Goal: Task Accomplishment & Management: Complete application form

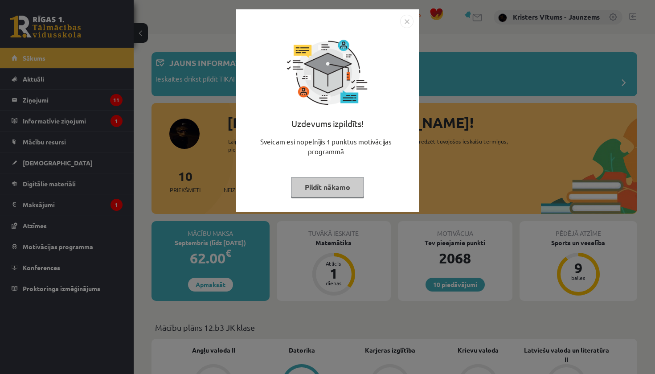
click at [314, 187] on button "Pildīt nākamo" at bounding box center [327, 187] width 73 height 20
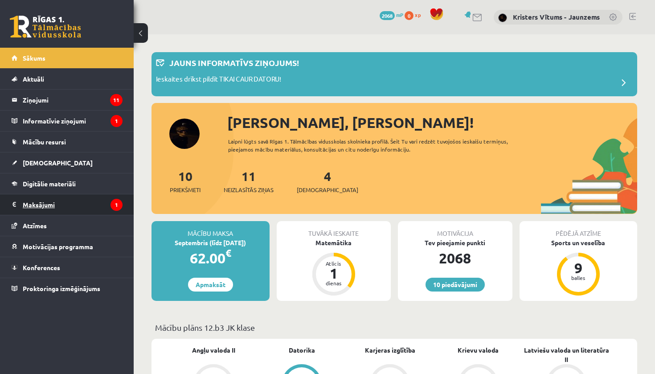
click at [90, 213] on legend "Maksājumi 1" at bounding box center [73, 204] width 100 height 20
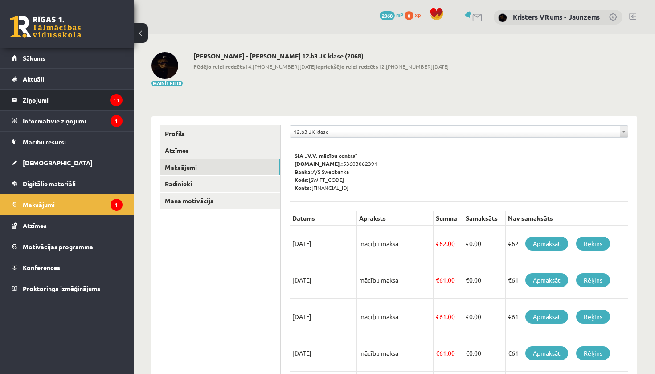
click at [71, 106] on legend "Ziņojumi 11" at bounding box center [73, 100] width 100 height 20
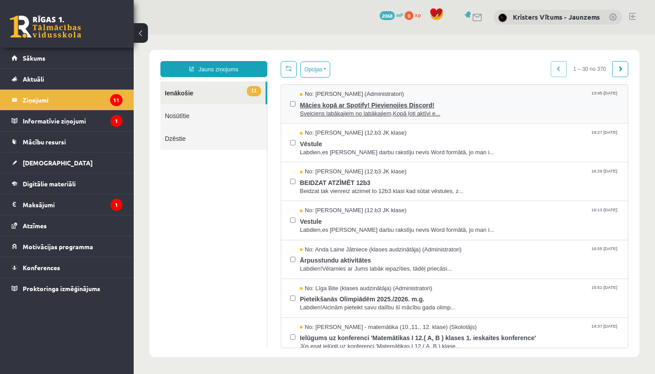
click at [334, 100] on span "Mācies kopā ar Spotify! Pievienojies Discord!" at bounding box center [459, 103] width 319 height 11
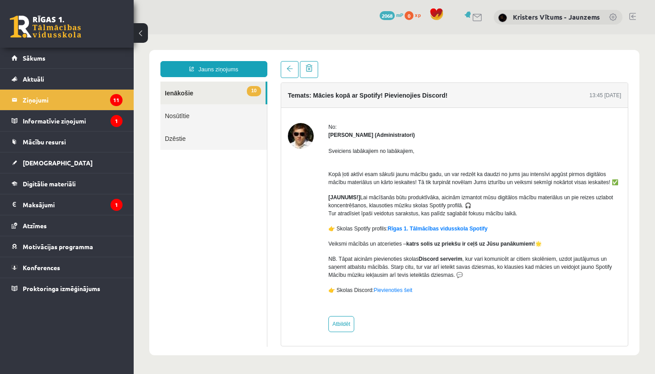
click at [152, 0] on div "10 Dāvanas 2068 mP 0 xp Kristers Vītums - Jaunzems" at bounding box center [394, 17] width 521 height 34
click at [35, 123] on legend "Informatīvie ziņojumi 1" at bounding box center [73, 120] width 100 height 20
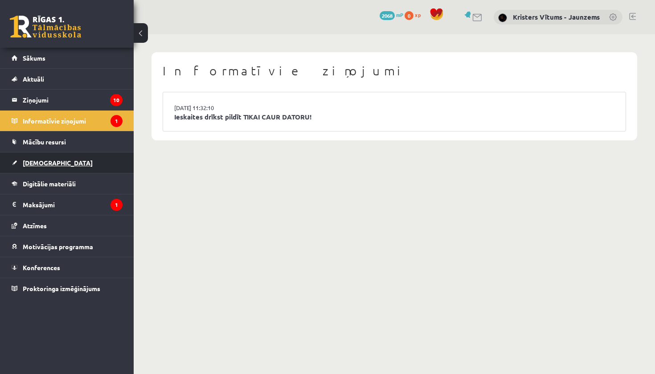
click at [37, 161] on span "[DEMOGRAPHIC_DATA]" at bounding box center [58, 163] width 70 height 8
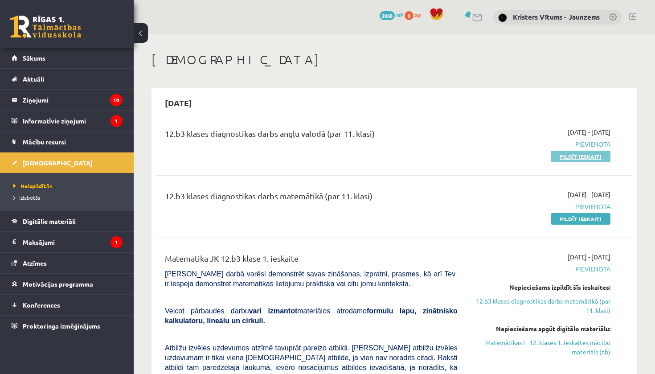
click at [580, 156] on link "Pildīt ieskaiti" at bounding box center [580, 157] width 60 height 12
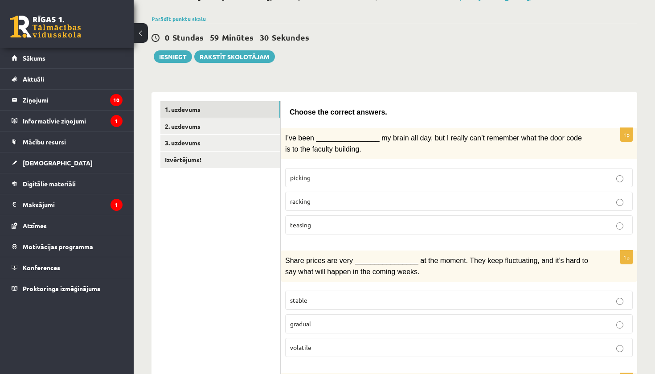
scroll to position [72, 0]
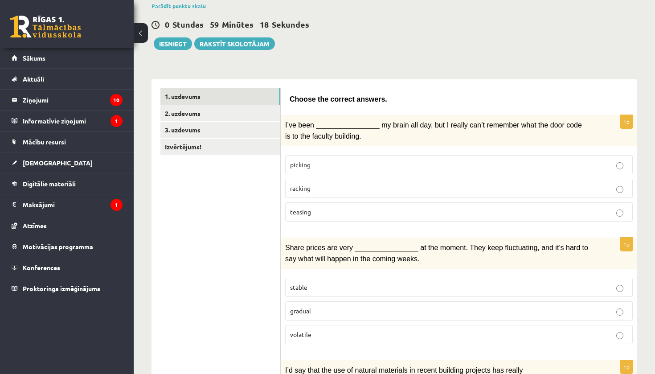
click at [295, 185] on span "racking" at bounding box center [300, 188] width 20 height 8
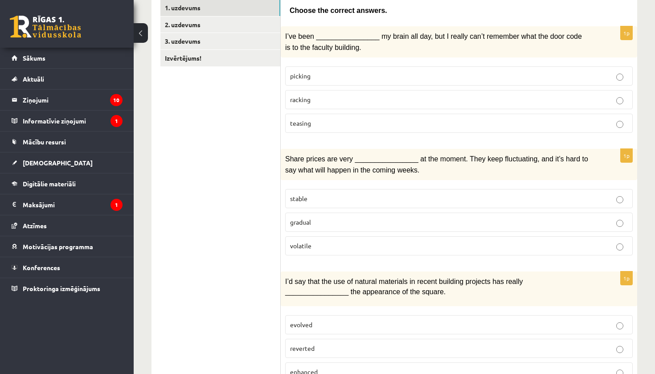
scroll to position [161, 0]
click at [307, 244] on span "volatile" at bounding box center [300, 245] width 21 height 8
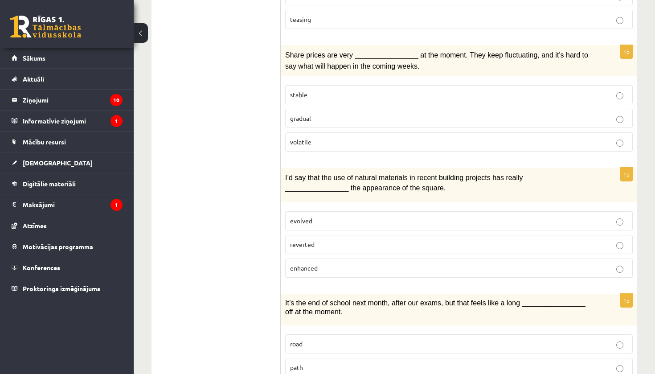
scroll to position [262, 0]
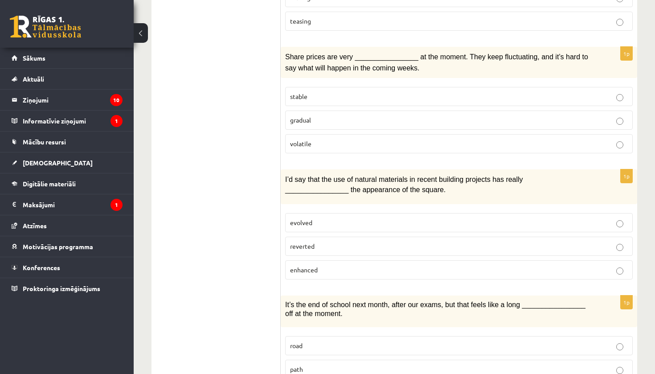
click at [314, 265] on span "enhanced" at bounding box center [304, 269] width 28 height 8
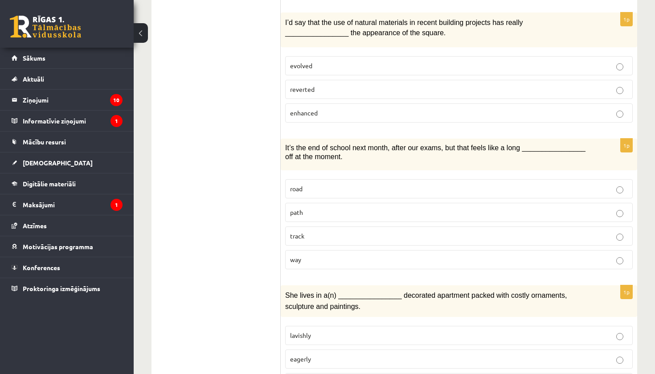
scroll to position [432, 0]
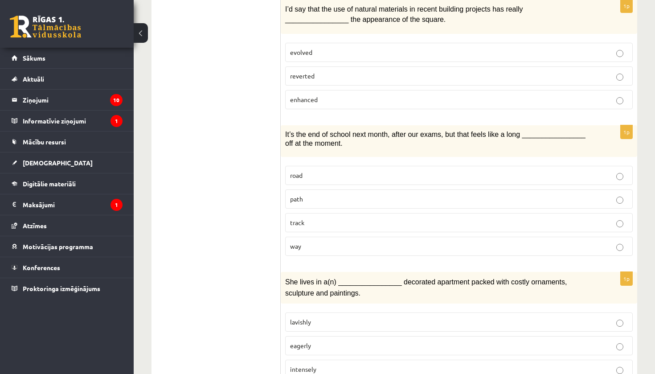
click at [334, 256] on div "1p It’s the end of school next month, after our exams, but that feels like a lo…" at bounding box center [459, 194] width 356 height 138
click at [417, 245] on p "way" at bounding box center [459, 245] width 338 height 9
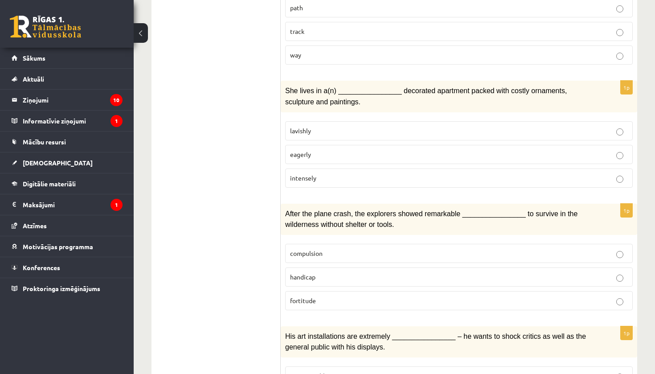
scroll to position [624, 0]
click at [313, 126] on p "lavishly" at bounding box center [459, 129] width 338 height 9
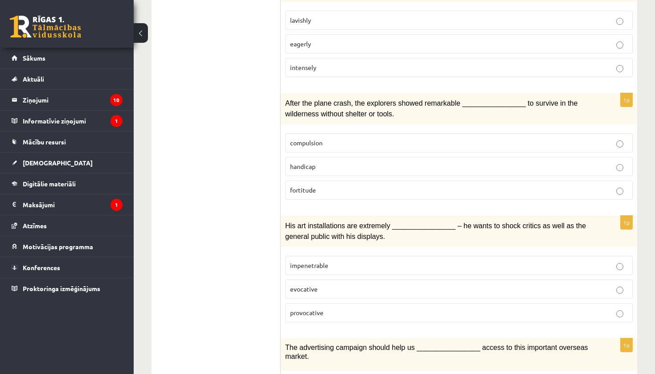
scroll to position [740, 0]
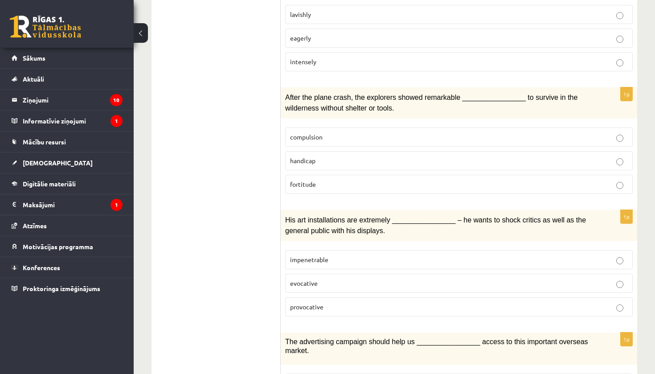
click at [318, 134] on p "compulsion" at bounding box center [459, 136] width 338 height 9
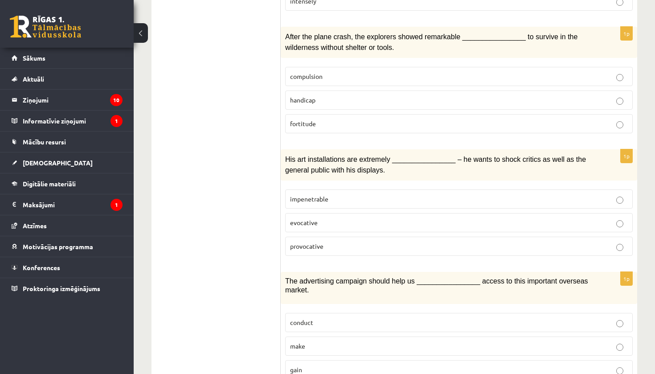
scroll to position [801, 0]
click at [323, 244] on label "provocative" at bounding box center [458, 245] width 347 height 19
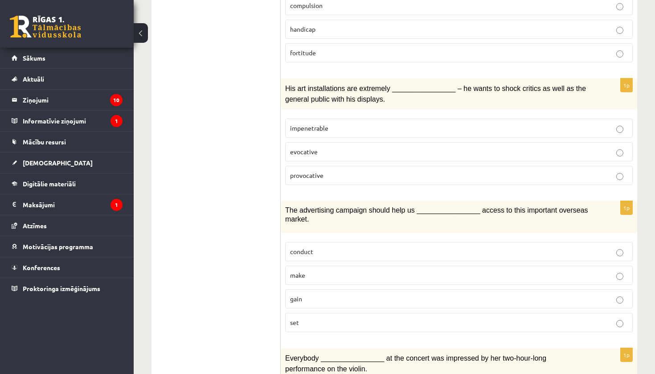
scroll to position [873, 0]
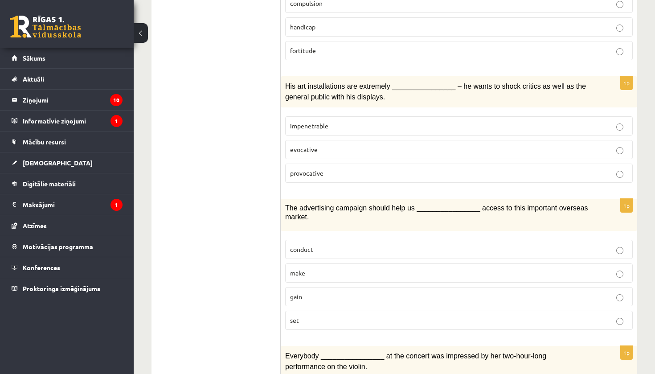
click at [295, 287] on label "gain" at bounding box center [458, 296] width 347 height 19
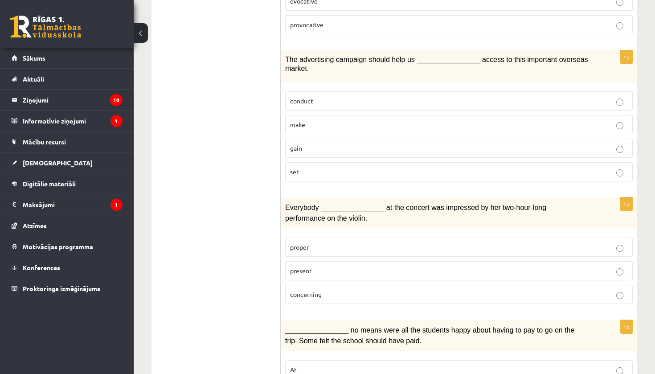
scroll to position [1023, 0]
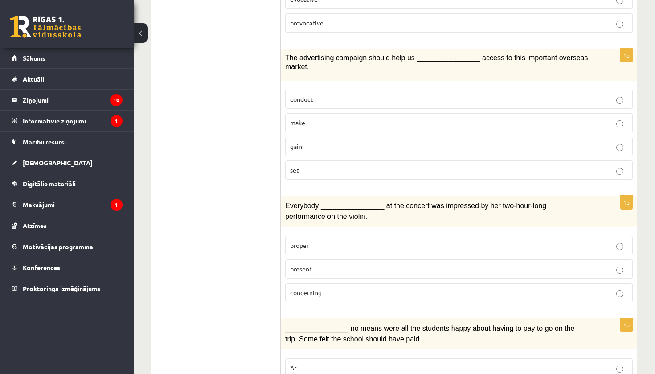
click at [327, 264] on p "present" at bounding box center [459, 268] width 338 height 9
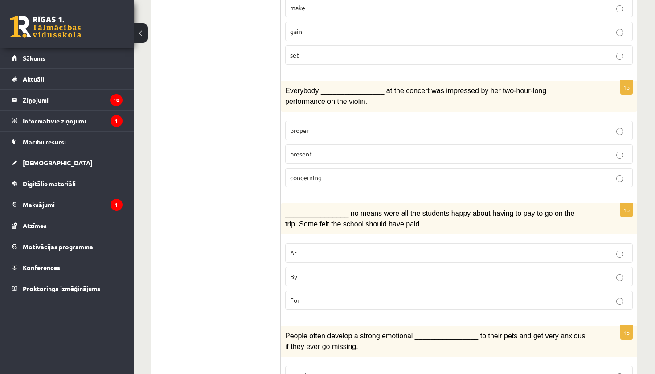
scroll to position [1139, 0]
click at [339, 271] on p "By" at bounding box center [459, 275] width 338 height 9
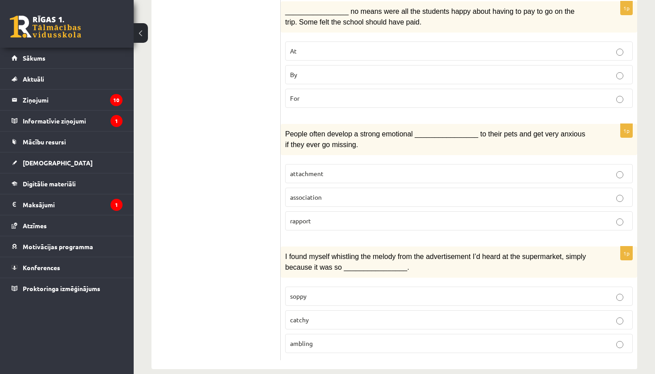
scroll to position [1339, 0]
click at [295, 169] on label "attachment" at bounding box center [458, 173] width 347 height 19
click at [306, 316] on span "catchy" at bounding box center [299, 320] width 19 height 8
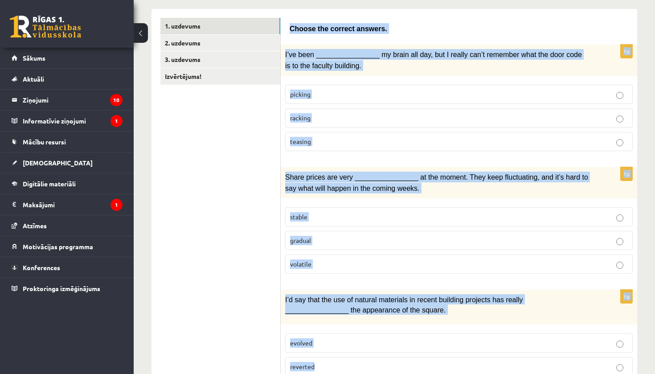
scroll to position [159, 0]
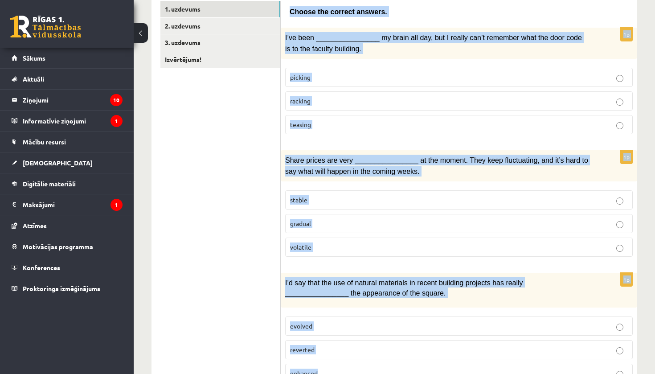
drag, startPoint x: 286, startPoint y: 151, endPoint x: 414, endPoint y: 373, distance: 256.6
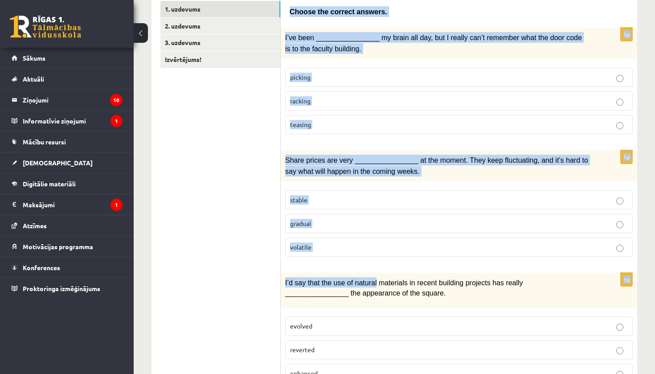
drag, startPoint x: 288, startPoint y: 12, endPoint x: 390, endPoint y: 322, distance: 327.1
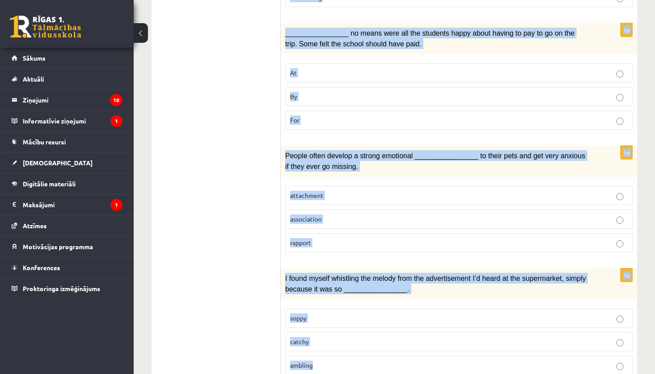
scroll to position [1339, 0]
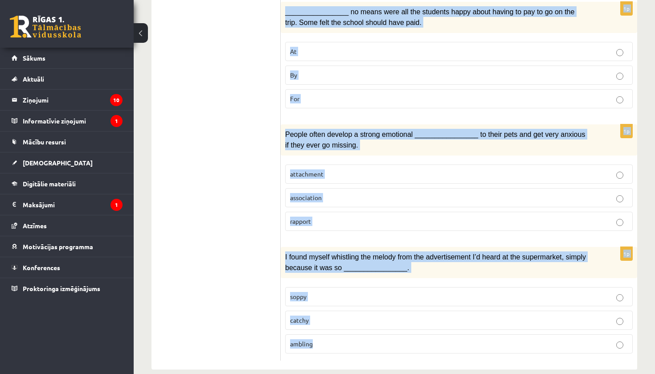
drag, startPoint x: 291, startPoint y: 9, endPoint x: 495, endPoint y: 337, distance: 385.9
copy form "Choose the correct answers. 1p I’ve been ________________ my brain all day, but…"
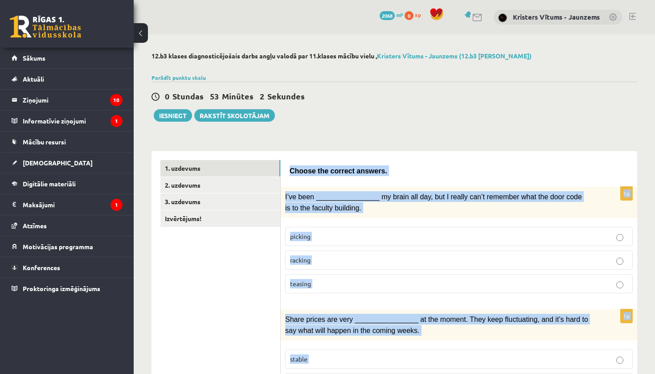
scroll to position [0, 0]
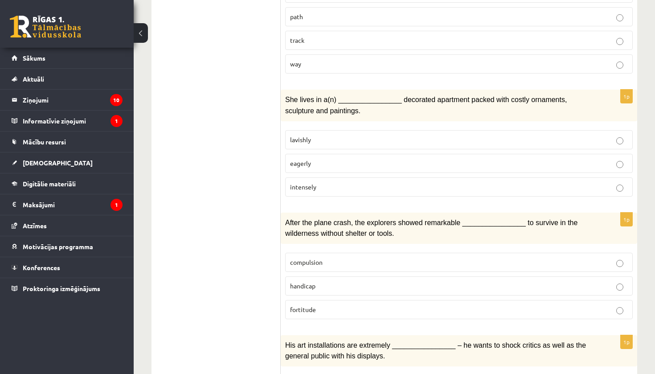
scroll to position [614, 0]
click at [326, 305] on p "fortitude" at bounding box center [459, 309] width 338 height 9
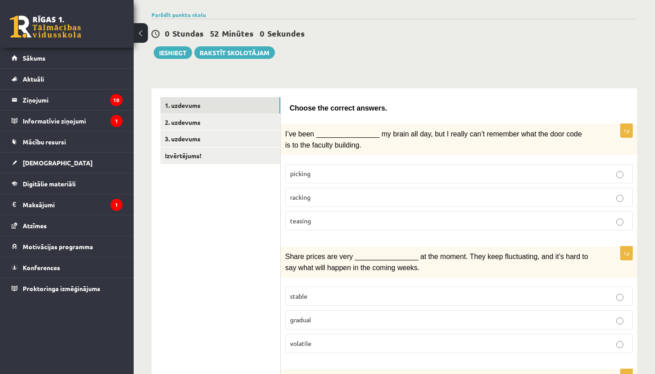
scroll to position [54, 0]
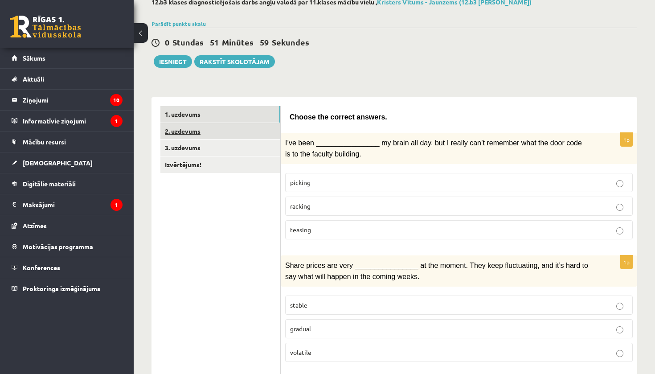
click at [256, 127] on link "2. uzdevums" at bounding box center [220, 131] width 120 height 16
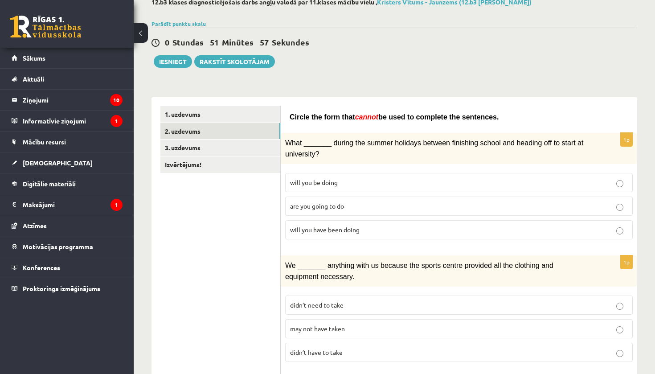
scroll to position [57, 0]
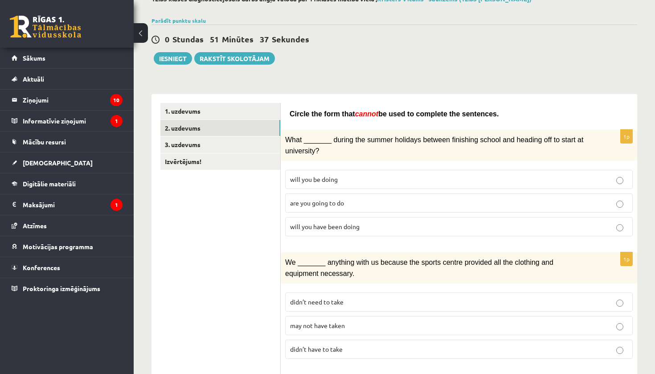
click at [304, 225] on span "will you have been doing" at bounding box center [324, 226] width 69 height 8
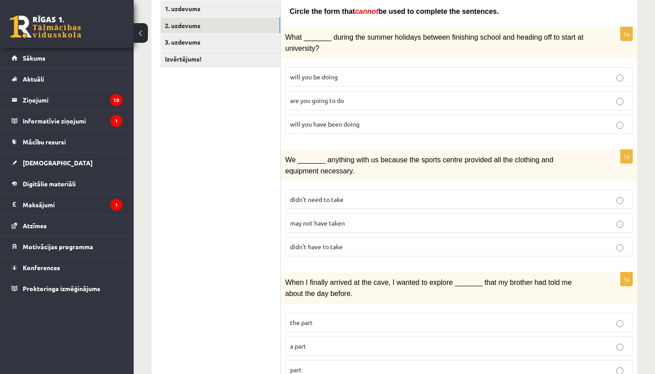
scroll to position [162, 0]
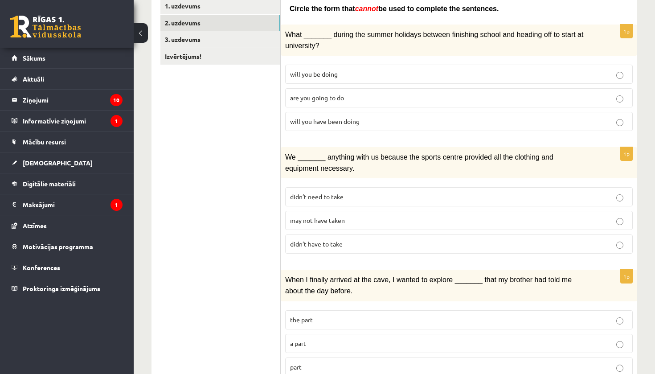
click at [292, 216] on span "may not have taken" at bounding box center [317, 220] width 55 height 8
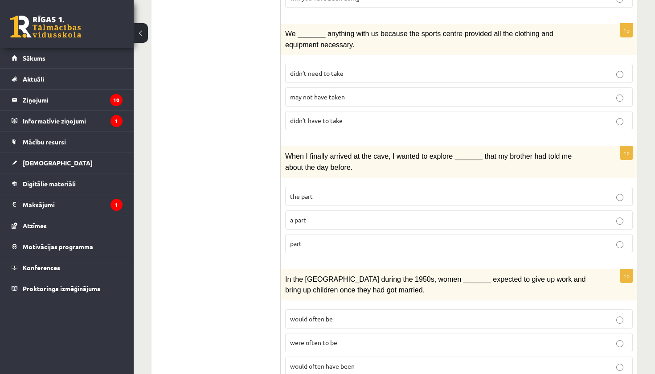
scroll to position [292, 0]
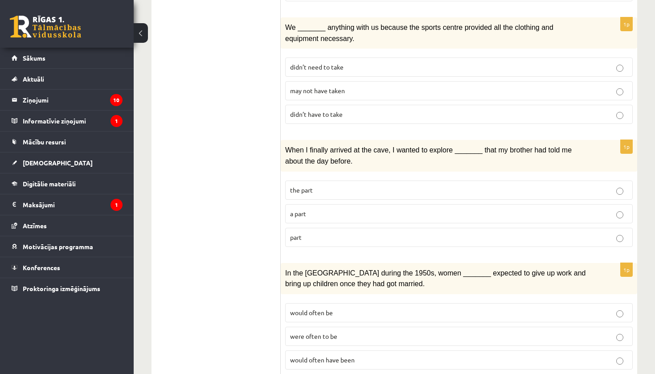
click at [297, 232] on p "part" at bounding box center [459, 236] width 338 height 9
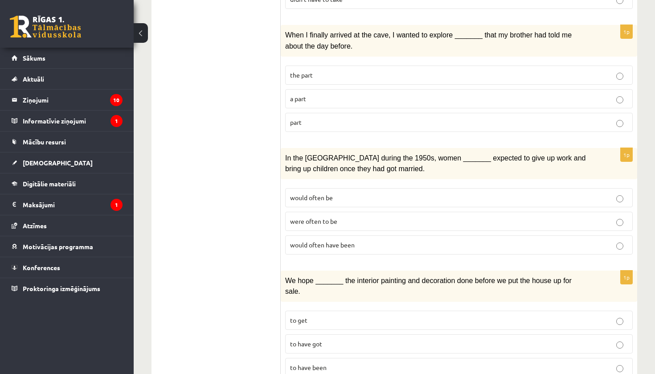
scroll to position [407, 0]
click at [281, 191] on div "1p In the USA during the 1950s, women _______ expected to give up work and brin…" at bounding box center [459, 204] width 356 height 114
click at [310, 219] on p "were often to be" at bounding box center [459, 220] width 338 height 9
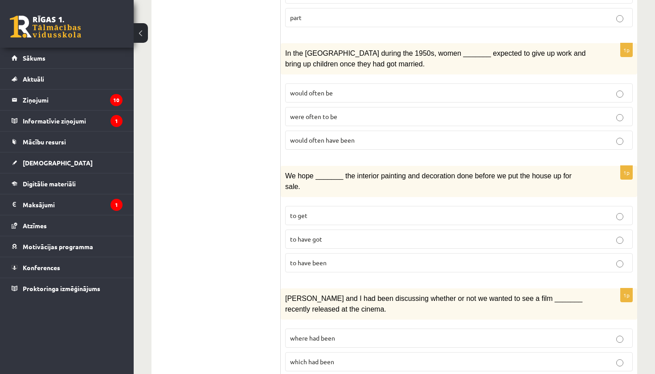
scroll to position [516, 0]
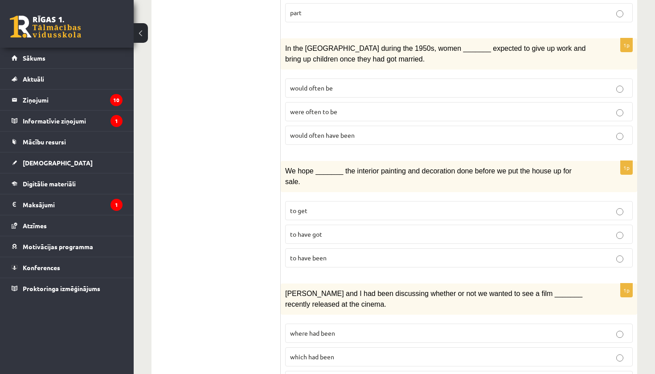
click at [292, 217] on fieldset "to get to have got to have been" at bounding box center [458, 232] width 347 height 73
click at [298, 230] on span "to have got" at bounding box center [306, 234] width 32 height 8
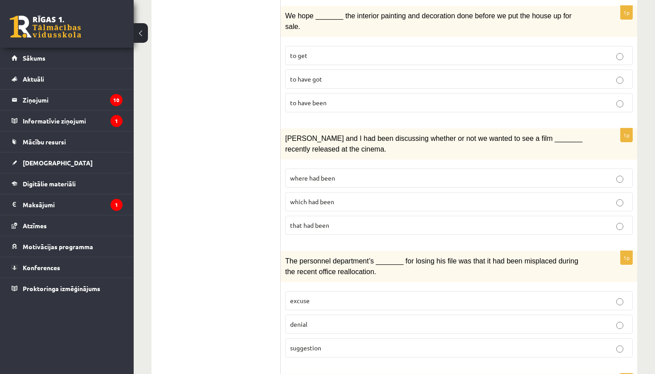
scroll to position [672, 0]
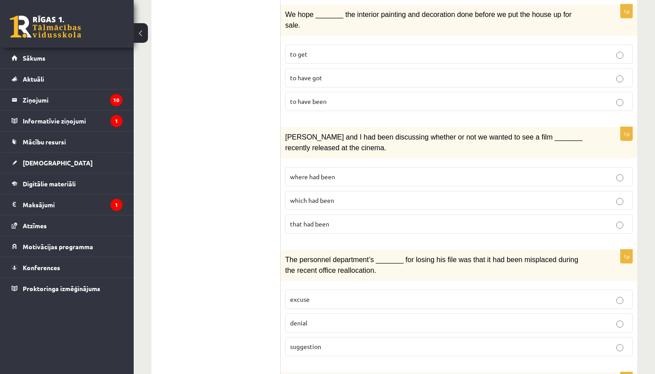
click at [305, 167] on label "where had been" at bounding box center [458, 176] width 347 height 19
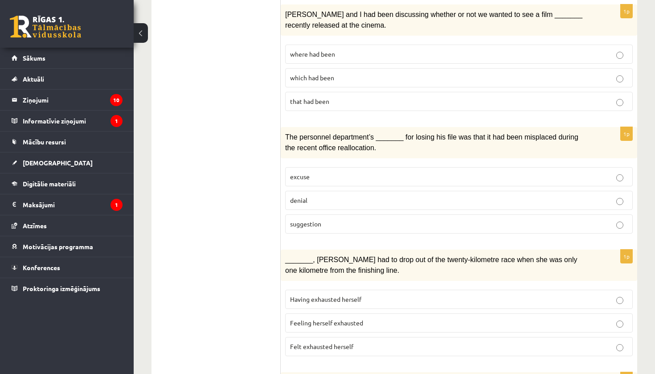
scroll to position [797, 0]
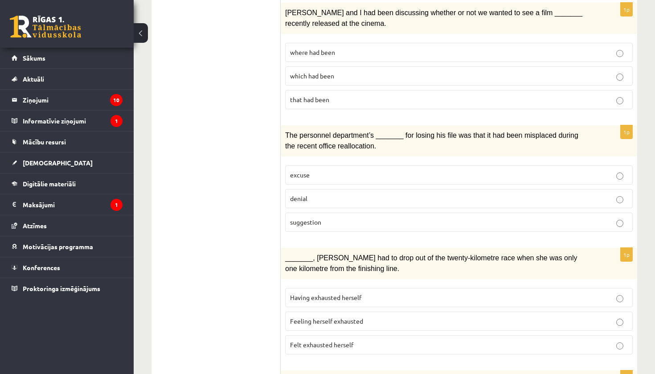
click at [299, 218] on span "suggestion" at bounding box center [305, 222] width 31 height 8
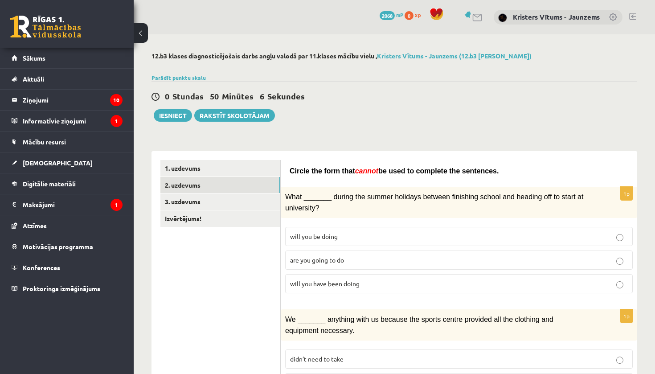
scroll to position [0, 0]
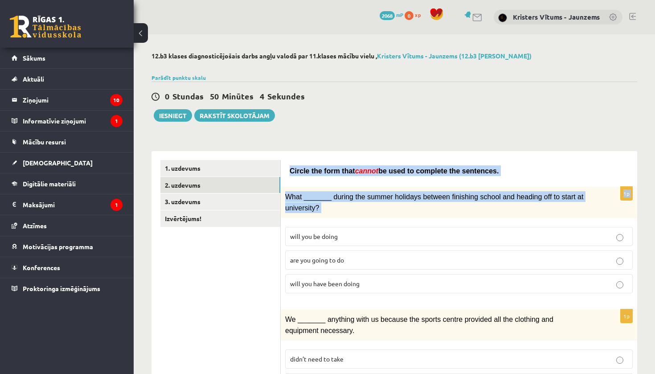
drag, startPoint x: 286, startPoint y: 169, endPoint x: 390, endPoint y: 333, distance: 193.6
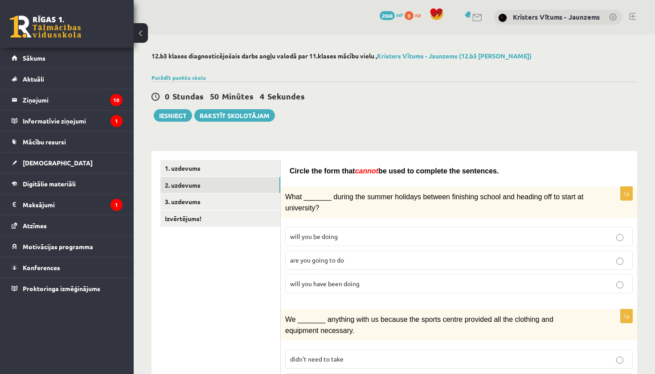
click at [390, 333] on div "We _______ anything with us because the sports centre provided all the clothing…" at bounding box center [459, 324] width 356 height 31
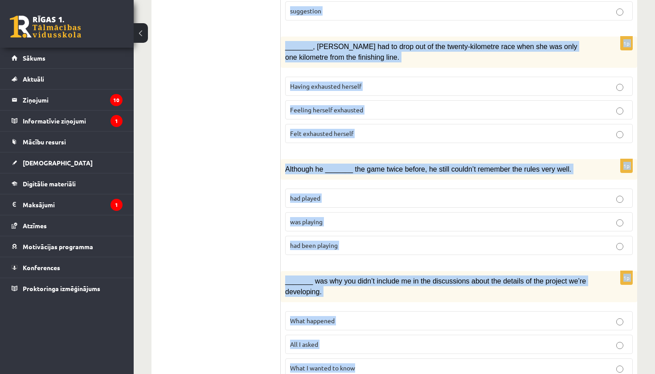
scroll to position [1033, 0]
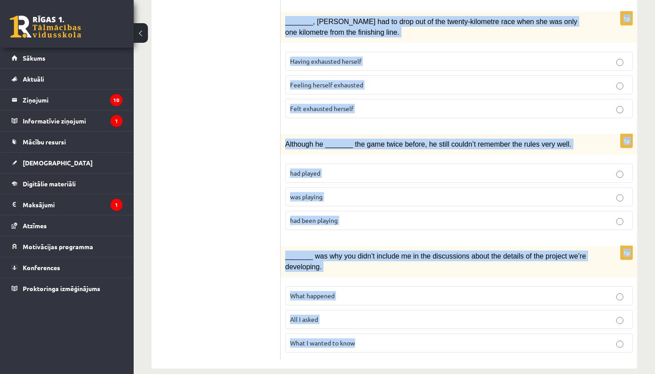
drag, startPoint x: 287, startPoint y: 166, endPoint x: 533, endPoint y: 337, distance: 300.2
copy form "Circle the form that cannot be used to complete the sentences. 1p What _______ …"
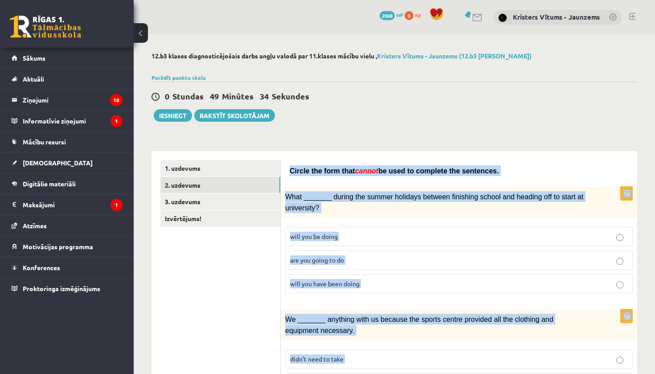
scroll to position [0, 0]
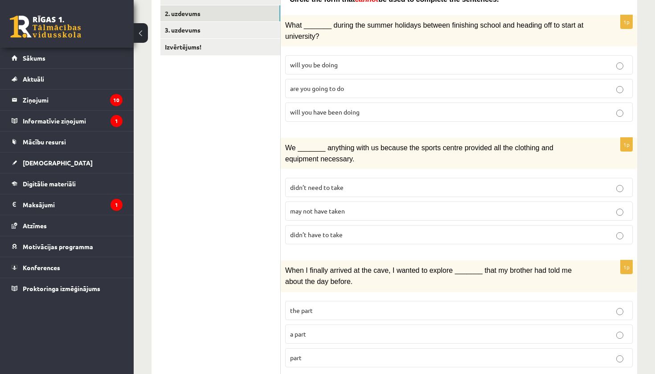
scroll to position [173, 0]
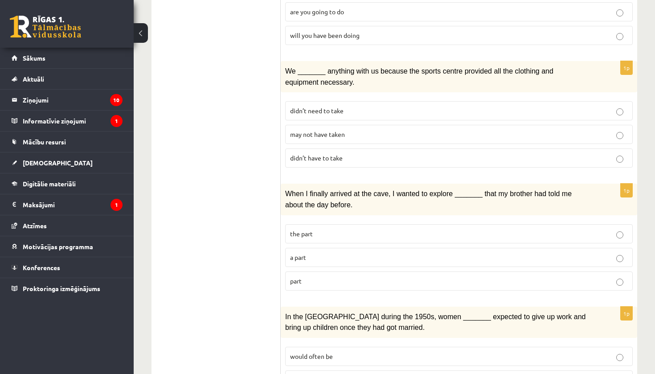
click at [315, 83] on span "We _______ anything with us because the sports centre provided all the clothing…" at bounding box center [419, 76] width 268 height 18
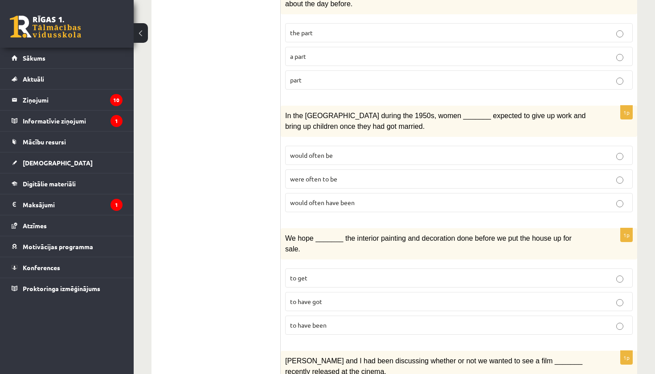
scroll to position [450, 0]
click at [315, 192] on label "would often have been" at bounding box center [458, 201] width 347 height 19
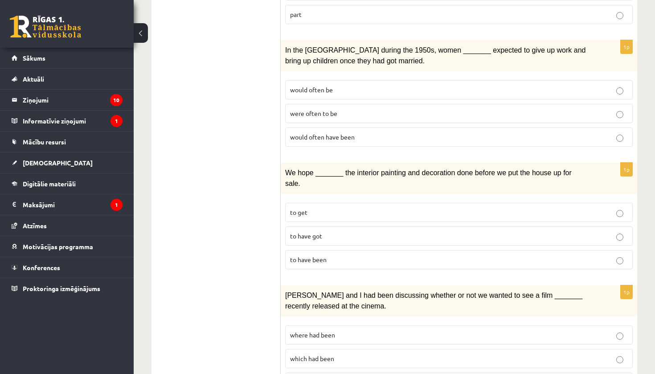
scroll to position [517, 0]
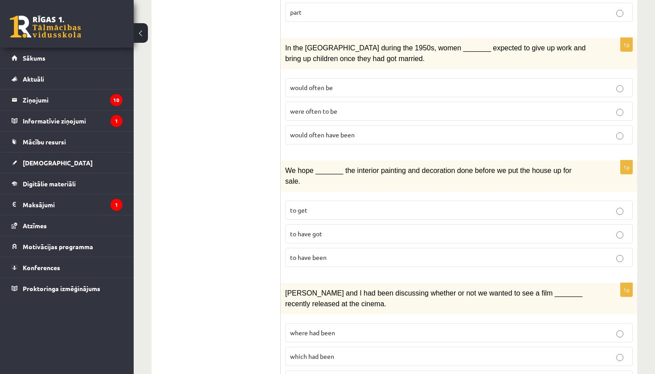
click at [331, 252] on p "to have been" at bounding box center [459, 256] width 338 height 9
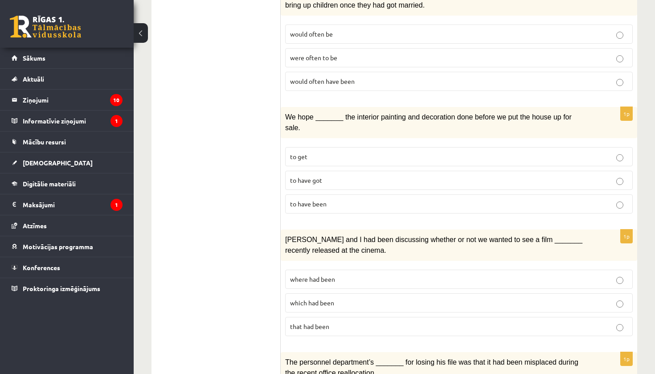
scroll to position [774, 0]
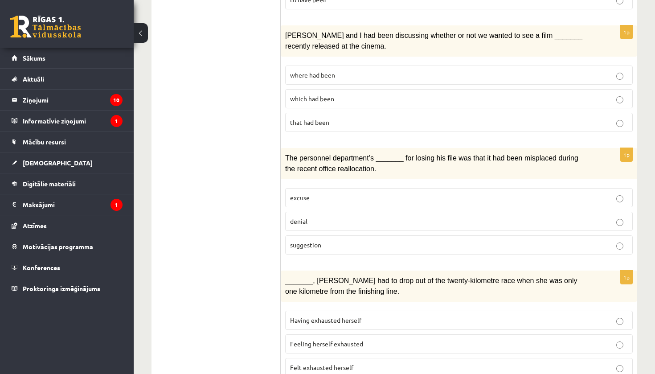
click at [418, 212] on label "denial" at bounding box center [458, 221] width 347 height 19
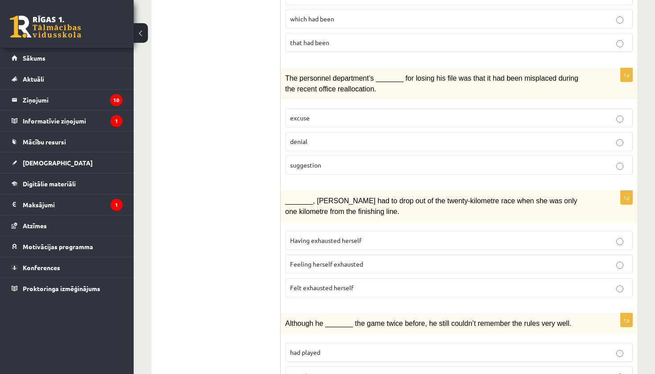
scroll to position [868, 0]
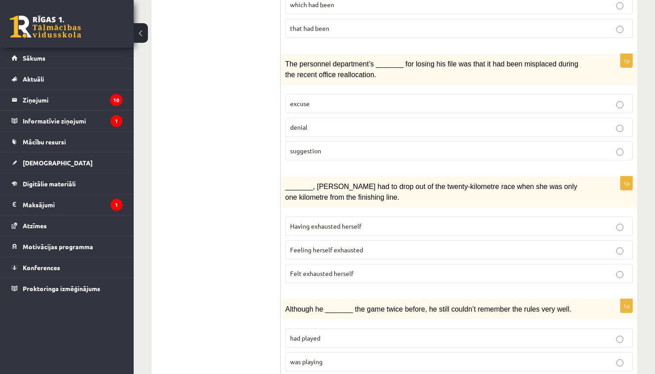
click at [349, 269] on span "Felt exhausted herself" at bounding box center [321, 273] width 63 height 8
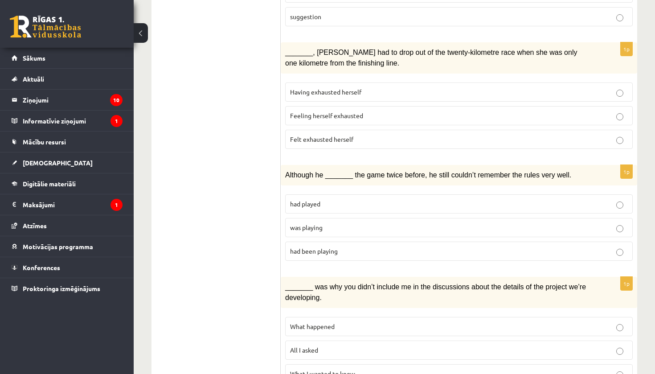
scroll to position [1003, 0]
click at [328, 222] on p "was playing" at bounding box center [459, 226] width 338 height 9
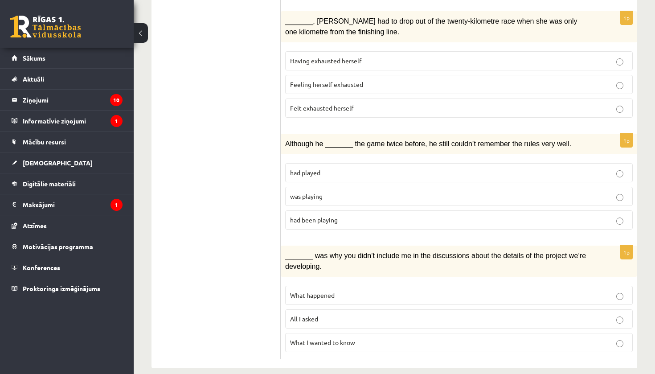
scroll to position [1033, 0]
click at [395, 314] on p "All I asked" at bounding box center [459, 318] width 338 height 9
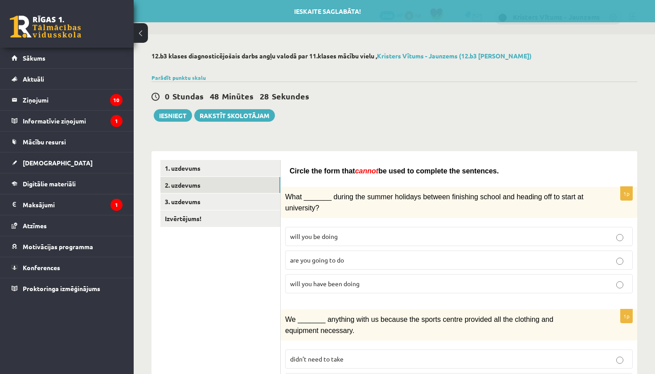
scroll to position [0, 0]
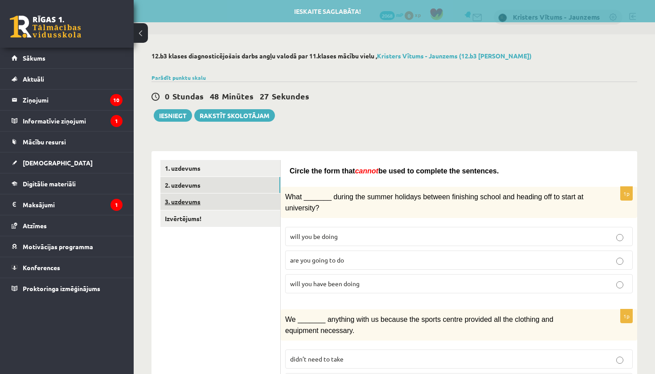
click at [195, 200] on link "3. uzdevums" at bounding box center [220, 201] width 120 height 16
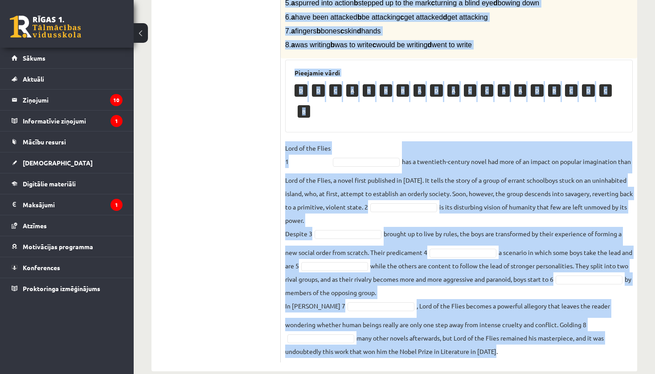
scroll to position [270, 0]
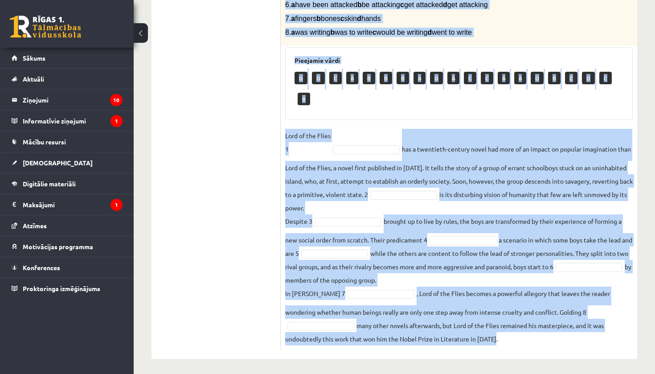
drag, startPoint x: 283, startPoint y: 4, endPoint x: 543, endPoint y: 337, distance: 422.5
click at [543, 337] on div "8p Complete the text with the correct words (a–d). 1. a No sooner b Rarely c On…" at bounding box center [459, 123] width 356 height 451
copy div "Complete the text with the correct words (a–d). 1. a No sooner b Rarely c Only …"
click at [271, 107] on ul "1. uzdevums 2. uzdevums 3. uzdevums Izvērtējums!" at bounding box center [220, 120] width 120 height 460
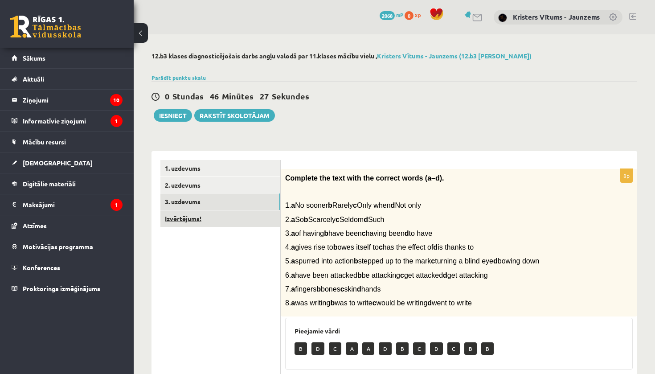
scroll to position [0, 0]
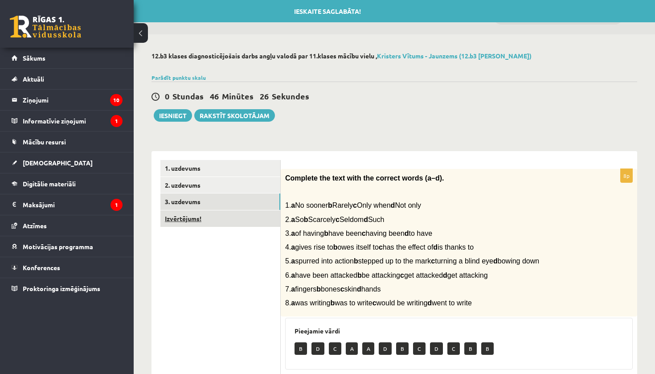
click at [197, 217] on link "Izvērtējums!" at bounding box center [220, 218] width 120 height 16
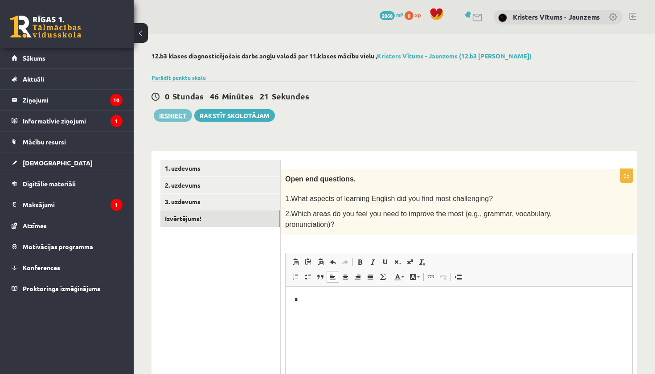
click at [180, 112] on button "Iesniegt" at bounding box center [173, 115] width 38 height 12
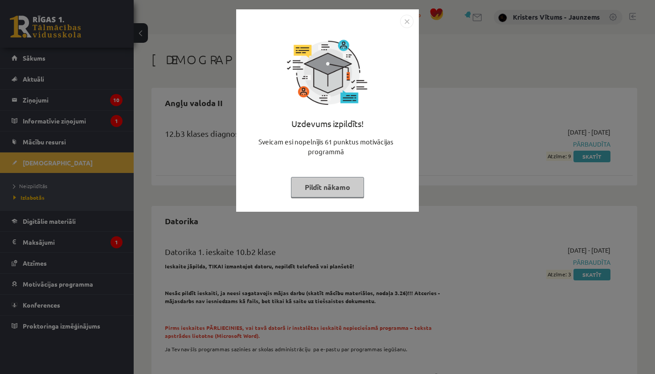
click at [327, 181] on button "Pildīt nākamo" at bounding box center [327, 187] width 73 height 20
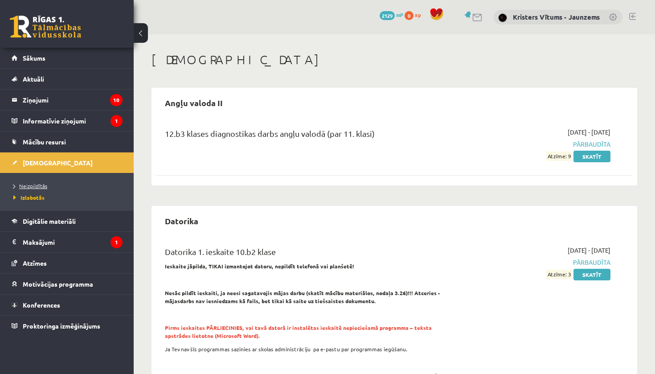
click at [73, 183] on link "Neizpildītās" at bounding box center [68, 186] width 111 height 8
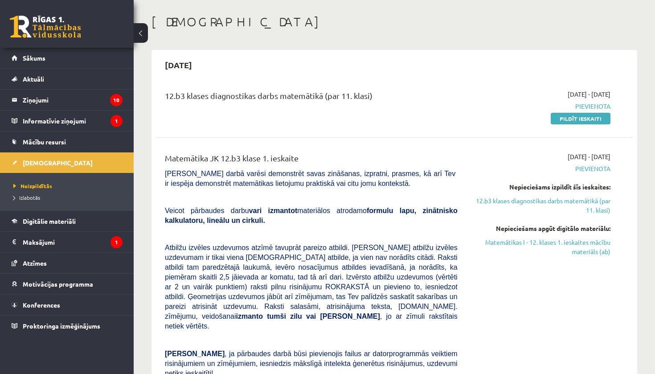
scroll to position [37, 0]
click at [562, 253] on link "Matemātikas I - 12. klases 1. ieskaites mācību materiāls (ab)" at bounding box center [540, 247] width 139 height 19
click at [594, 114] on link "Pildīt ieskaiti" at bounding box center [580, 119] width 60 height 12
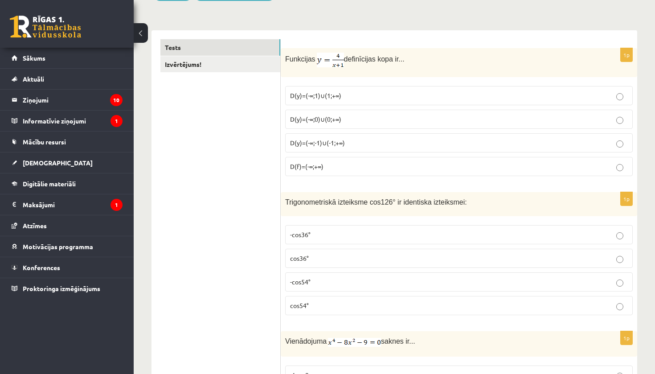
scroll to position [122, 0]
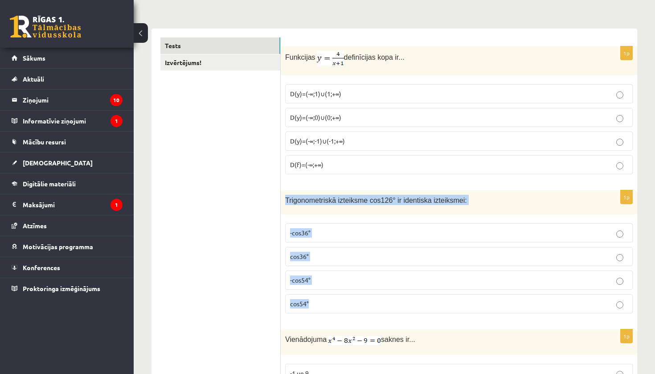
drag, startPoint x: 285, startPoint y: 202, endPoint x: 346, endPoint y: 304, distance: 119.4
click at [346, 304] on div "1p Trigonometriskā izteiksme cos126° ir identiska izteiksmei: -cos36° cos36° -c…" at bounding box center [459, 255] width 356 height 130
copy div "Trigonometriskā izteiksme cos126° ir identiska izteiksmei: -cos36° cos36° -cos5…"
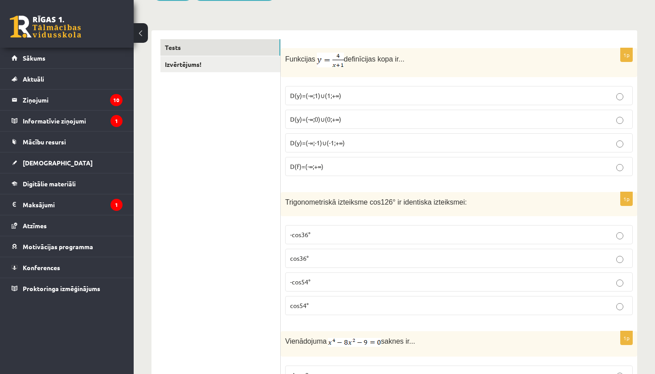
scroll to position [81, 0]
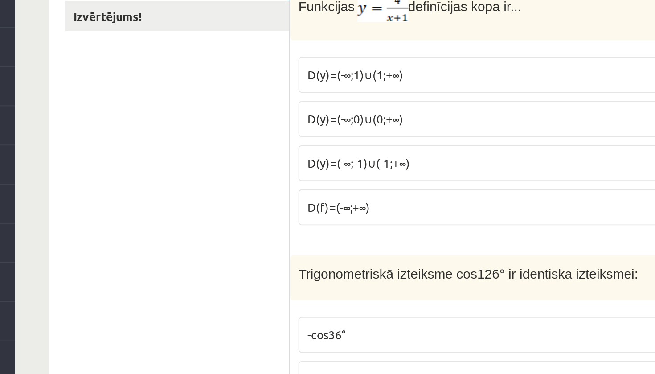
click at [290, 179] on span "D(y)=(-∞;-1)∪(-1;+∞)" at bounding box center [317, 183] width 55 height 8
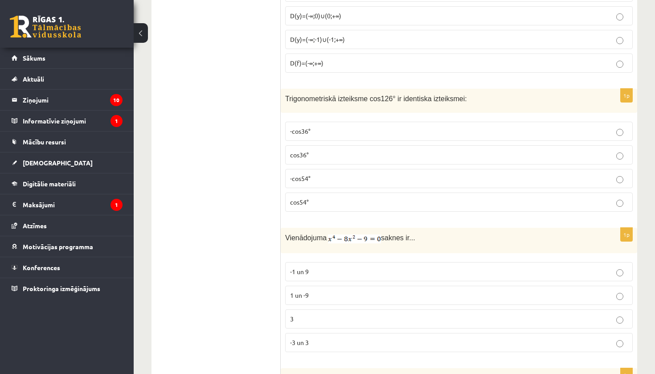
scroll to position [224, 0]
click at [314, 209] on label "cos54°" at bounding box center [458, 201] width 347 height 19
click at [314, 182] on p "-cos54°" at bounding box center [459, 177] width 338 height 9
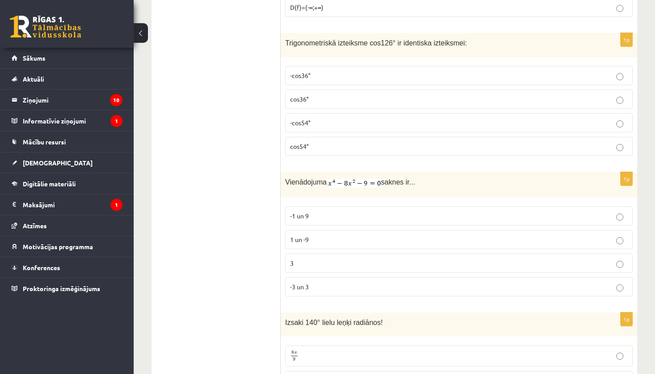
scroll to position [290, 0]
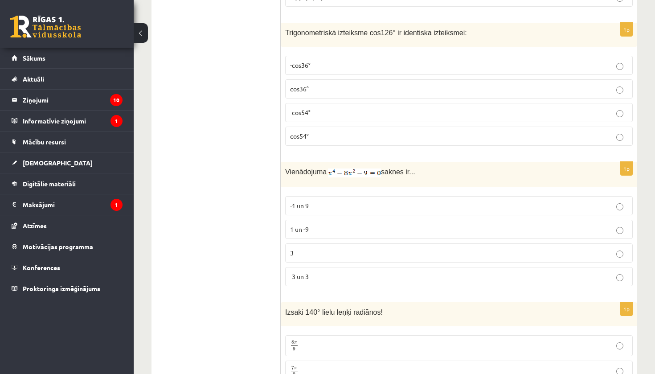
click at [289, 269] on label "-3 un 3" at bounding box center [458, 276] width 347 height 19
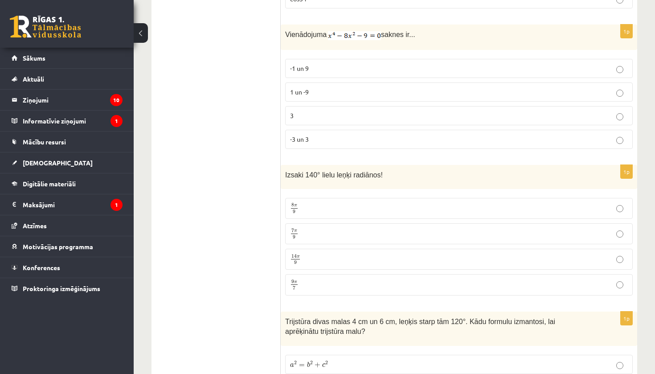
scroll to position [433, 0]
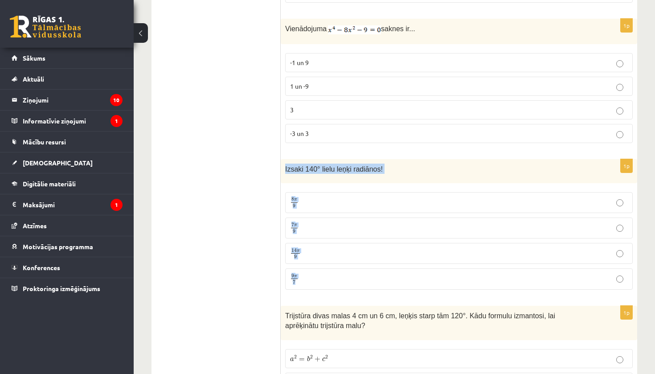
drag, startPoint x: 281, startPoint y: 167, endPoint x: 414, endPoint y: 286, distance: 178.8
click at [414, 286] on div "1p Izsaki 140° lielu leņķi radiānos! 8 π 9 8 π 9 7 π 9 7 π 9 14 π 9 14 π 9 9 π …" at bounding box center [459, 228] width 356 height 138
click at [281, 240] on div "1p Izsaki 140° lielu leņķi radiānos! 8 π 9 8 π 9 7 π 9 7 π 9 14 π 9 14 π 9 9 π …" at bounding box center [459, 228] width 356 height 138
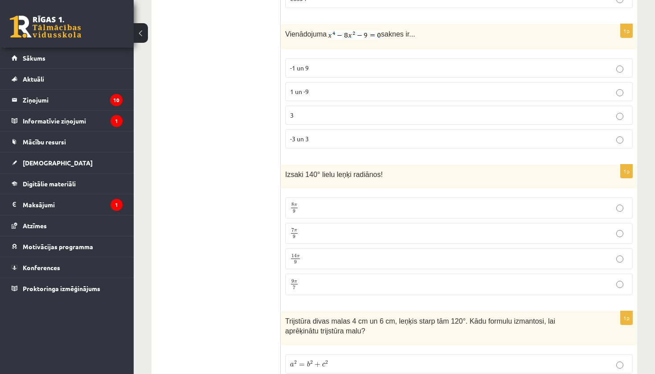
scroll to position [429, 0]
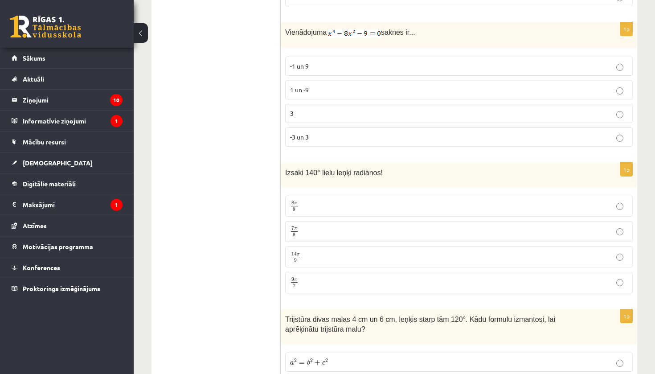
click at [288, 235] on label "7 π 9 7 π 9" at bounding box center [458, 231] width 347 height 21
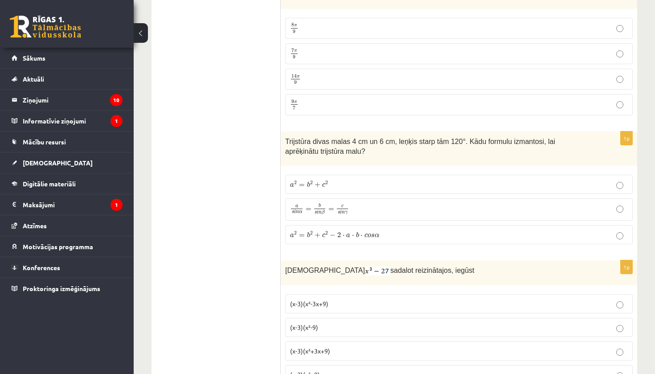
scroll to position [607, 0]
click at [312, 226] on label "a 2 = b 2 + c 2 − 2 ⋅ a ⋅ b ⋅ c o s α a 2 = b 2 + c 2 − 2 ⋅ a ⋅ b ⋅ c o s α" at bounding box center [458, 234] width 347 height 19
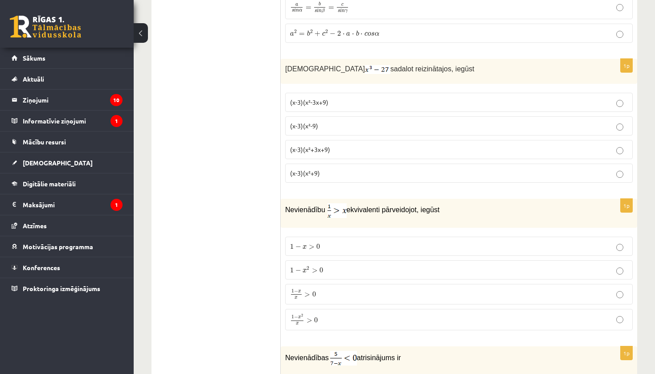
scroll to position [808, 0]
click at [375, 142] on label "(x-3)(x²+3x+9)" at bounding box center [458, 149] width 347 height 19
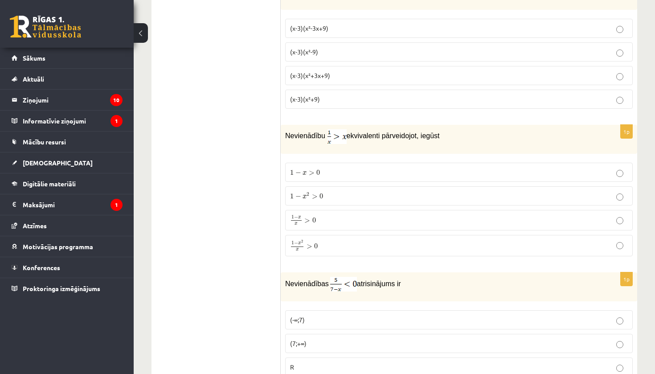
scroll to position [884, 0]
click at [367, 177] on label "1 − x > 0 1 − x > 0" at bounding box center [458, 170] width 347 height 19
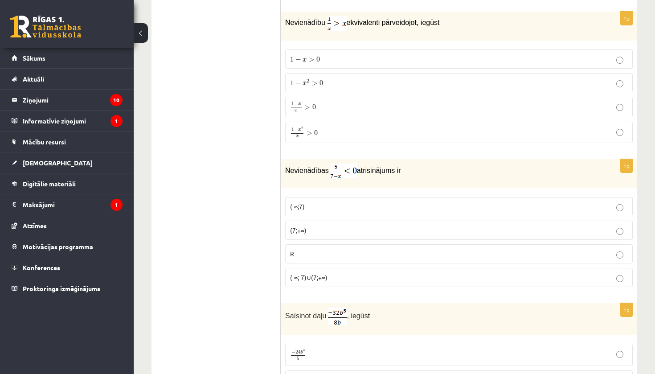
scroll to position [996, 0]
click at [354, 199] on label "(-∞;7)" at bounding box center [458, 205] width 347 height 19
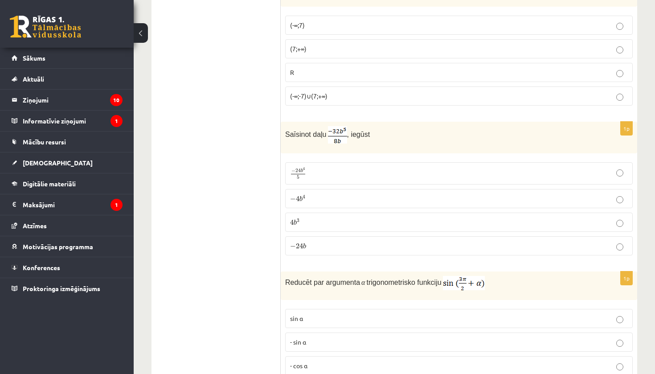
scroll to position [1177, 0]
click at [354, 199] on p "− 4 b 4 − 4 b 4" at bounding box center [459, 197] width 338 height 9
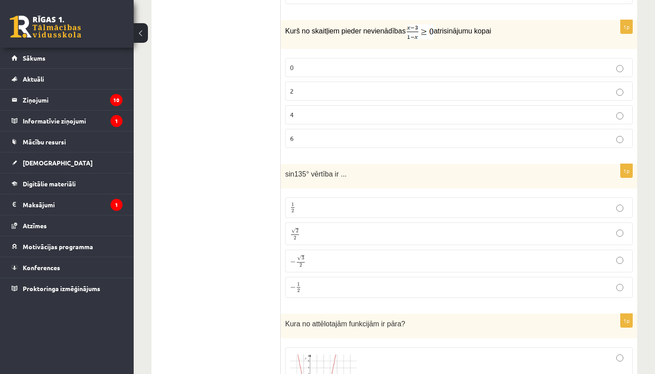
scroll to position [1584, 0]
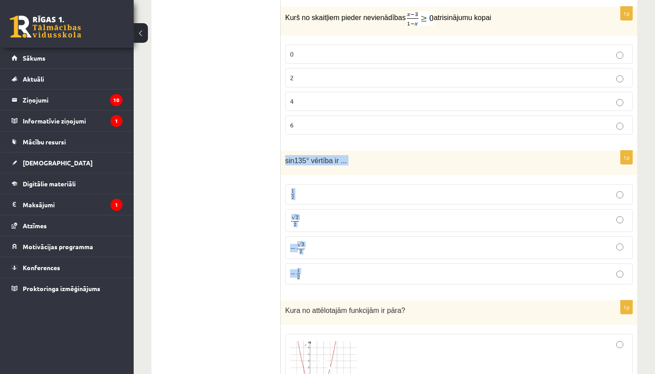
drag, startPoint x: 286, startPoint y: 156, endPoint x: 342, endPoint y: 279, distance: 134.9
click at [342, 279] on div "1p sin135° vērtība ir ... 1 2 1 2 √ 2 2 2 2 − √ 3 2 − 3 2 − 1 2 − 1 2" at bounding box center [459, 221] width 356 height 141
copy div "sin135° vērtība ir ... 1 2 1 2 √ 2 2 2 2 − √ 3 2 − 3 2 − 1 2"
click at [296, 223] on span "2" at bounding box center [295, 225] width 8 height 4
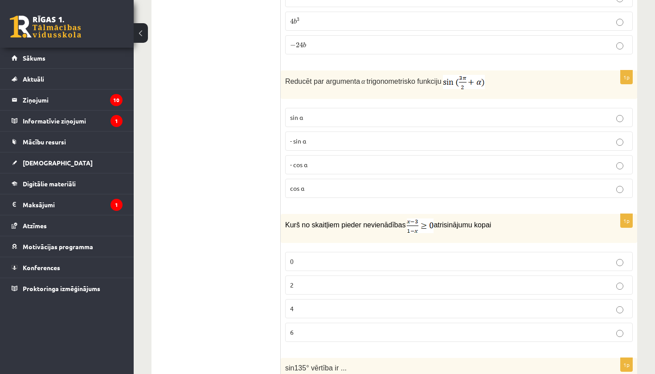
scroll to position [1379, 0]
click at [299, 161] on span "- cos ⁡α" at bounding box center [298, 163] width 17 height 8
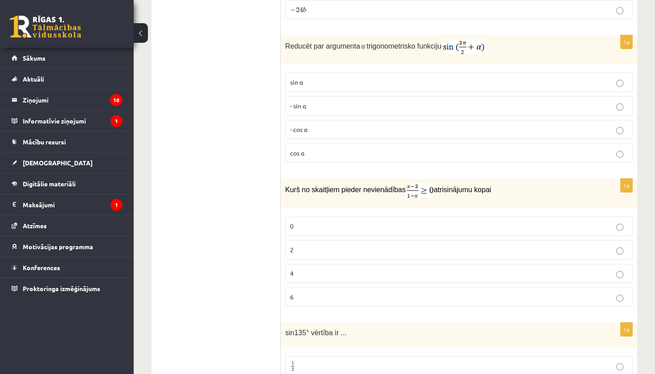
scroll to position [1425, 0]
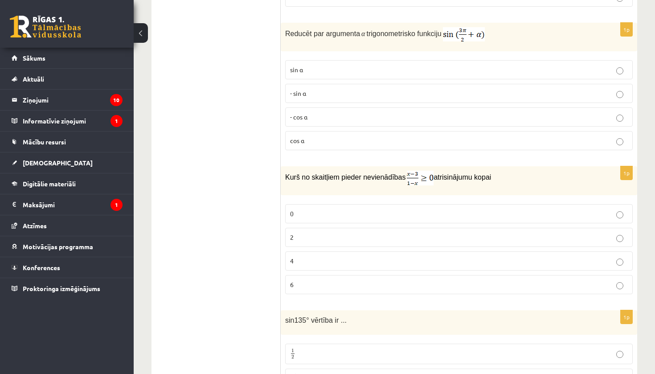
click at [325, 216] on p "0" at bounding box center [459, 213] width 338 height 9
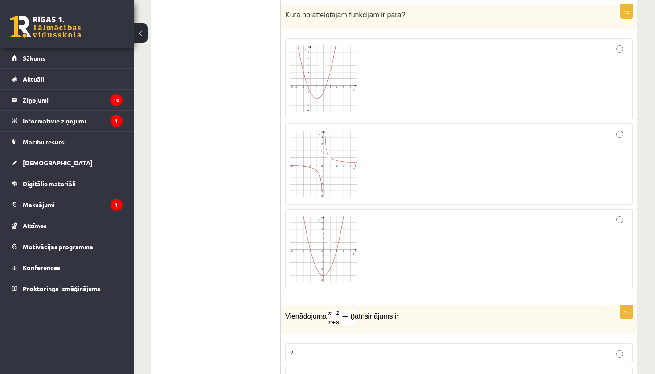
scroll to position [1882, 0]
click at [325, 243] on img at bounding box center [323, 246] width 67 height 66
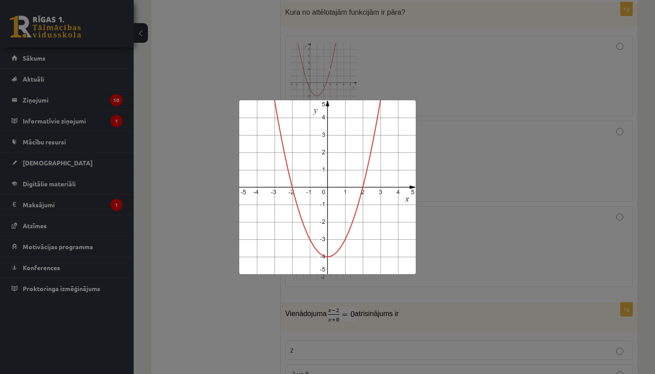
click at [504, 240] on div at bounding box center [327, 187] width 655 height 374
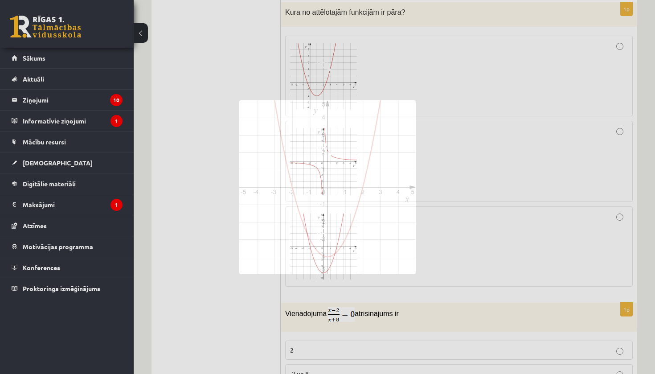
click at [504, 240] on div at bounding box center [459, 246] width 338 height 70
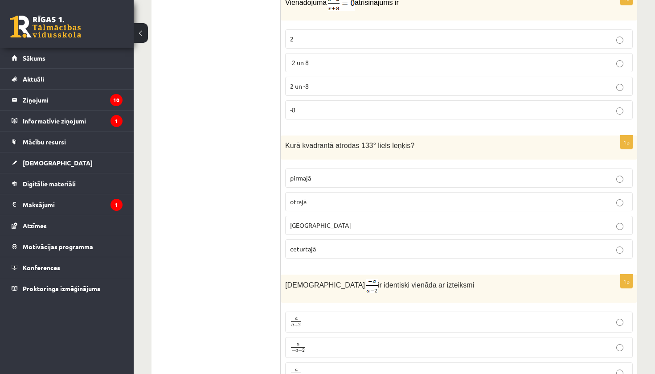
scroll to position [2195, 0]
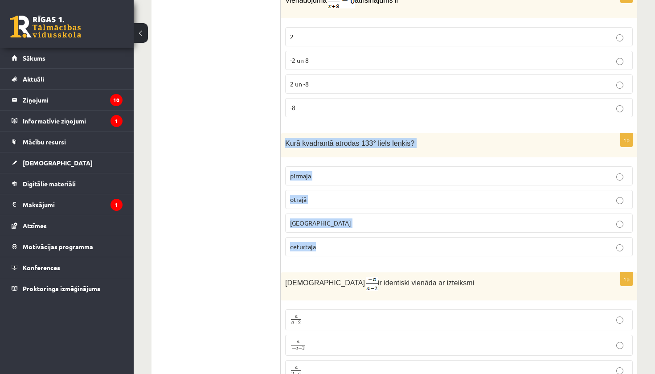
drag, startPoint x: 286, startPoint y: 138, endPoint x: 355, endPoint y: 249, distance: 130.5
click at [355, 249] on div "1p Kurā kvadrantā atrodas 133° liels leņķis? pirmajā otrajā trešajā ceturtajā" at bounding box center [459, 198] width 356 height 130
copy div "Kurā kvadrantā atrodas 133° liels leņķis? pirmajā otrajā trešajā ceturtajā"
click at [250, 261] on ul "Tests Izvērtējums!" at bounding box center [220, 229] width 120 height 4528
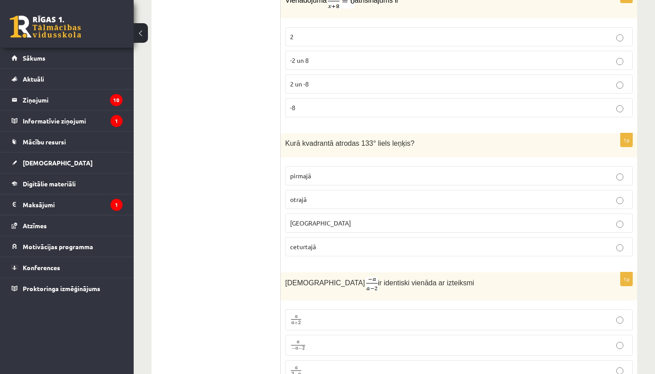
click at [297, 195] on span "otrajā" at bounding box center [298, 199] width 16 height 8
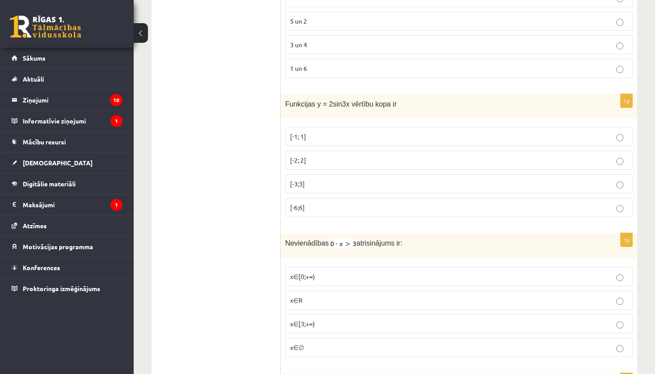
scroll to position [3760, 0]
drag, startPoint x: 284, startPoint y: 98, endPoint x: 345, endPoint y: 208, distance: 125.6
click at [345, 208] on div "1p Funkcijas y = 2sin3x vērtību kopa ir [-1; 1] [-2; 2] [-3;3] [-6;6]" at bounding box center [459, 158] width 356 height 130
copy div "Funkcijas y = 2sin3x vērtību kopa ir [-1; 1] [-2; 2] [-3;3] [-6;6]"
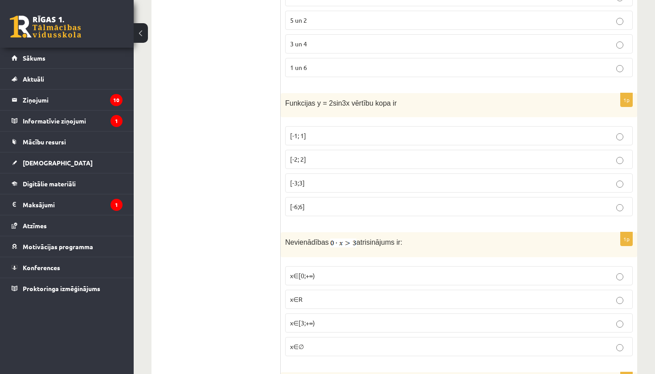
click at [289, 155] on label "[-2; 2]" at bounding box center [458, 159] width 347 height 19
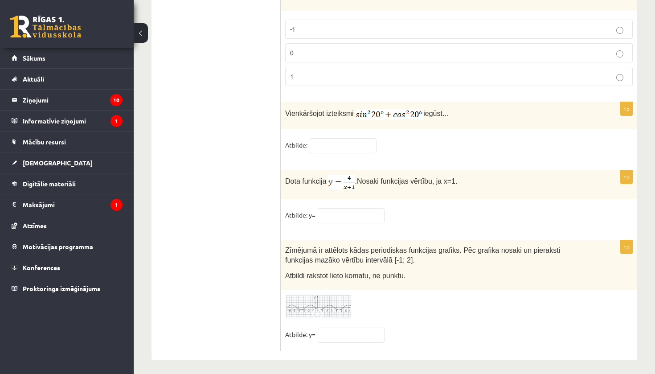
scroll to position [4337, 0]
click at [346, 335] on input "text" at bounding box center [350, 335] width 67 height 15
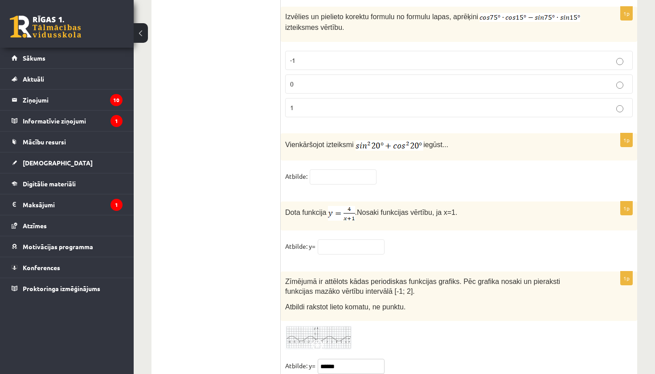
scroll to position [4307, 0]
type input "******"
click at [332, 240] on input "text" at bounding box center [350, 246] width 67 height 15
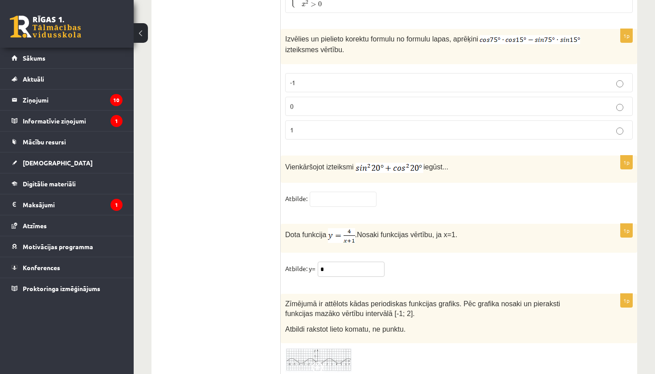
scroll to position [4282, 0]
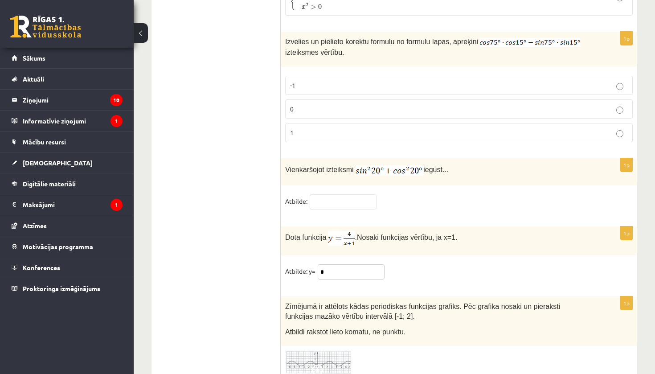
type input "*"
click at [323, 201] on input "text" at bounding box center [342, 201] width 67 height 15
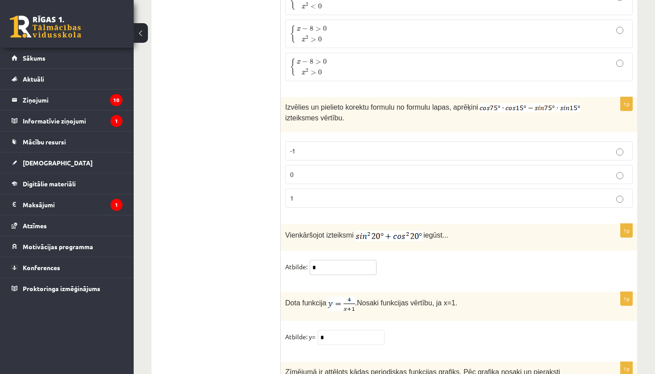
scroll to position [4212, 0]
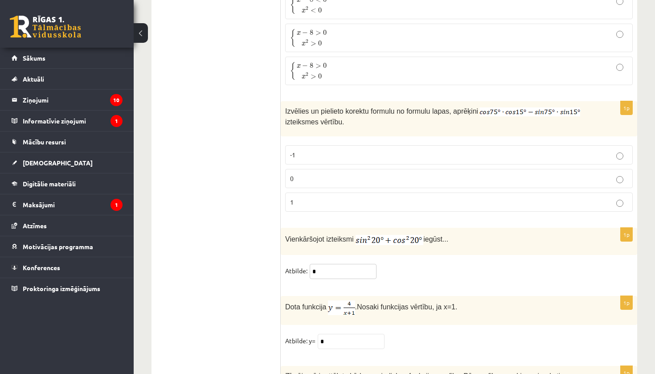
type input "*"
click at [300, 174] on p "0" at bounding box center [459, 178] width 338 height 9
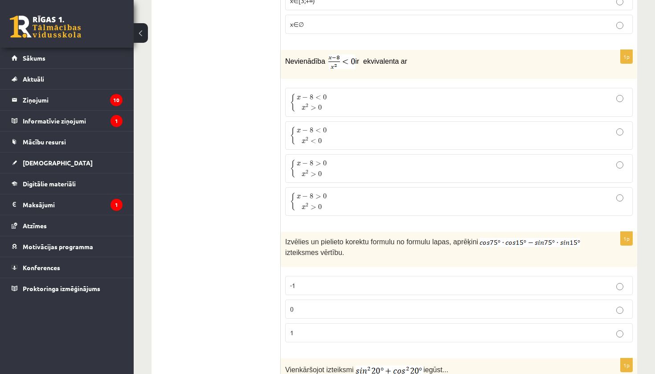
scroll to position [4081, 0]
click at [316, 96] on span "<" at bounding box center [318, 98] width 6 height 4
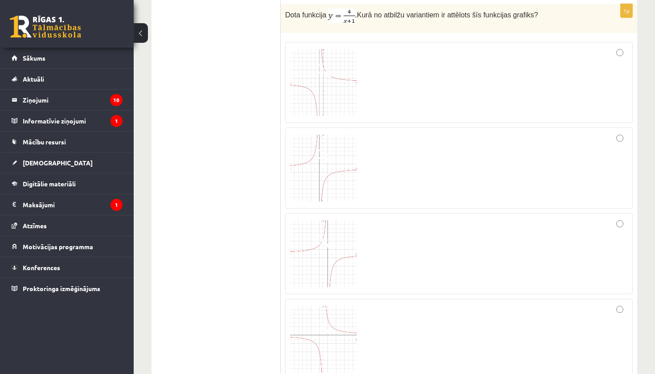
scroll to position [2898, 0]
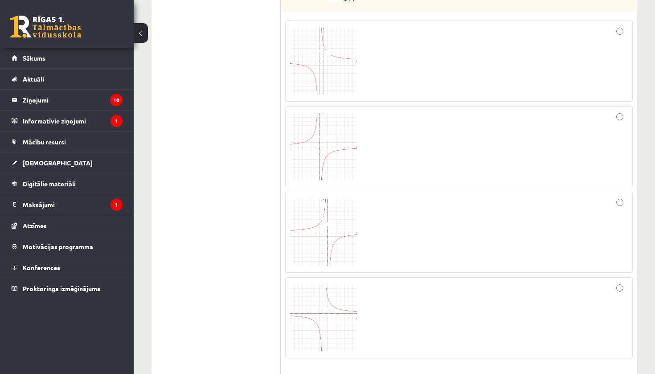
click at [326, 287] on img at bounding box center [323, 317] width 67 height 67
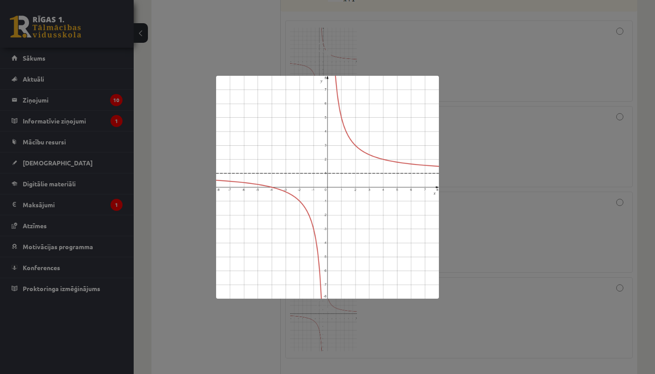
click at [512, 313] on div at bounding box center [327, 187] width 655 height 374
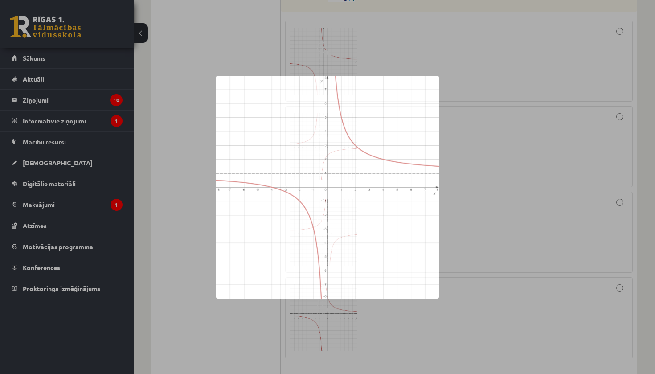
click at [512, 313] on div at bounding box center [327, 187] width 655 height 374
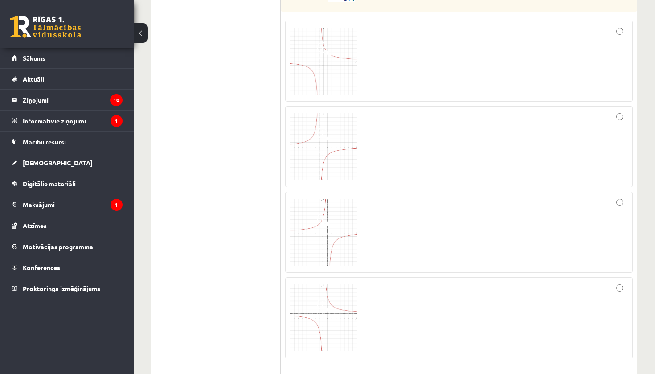
click at [512, 313] on div at bounding box center [459, 317] width 338 height 71
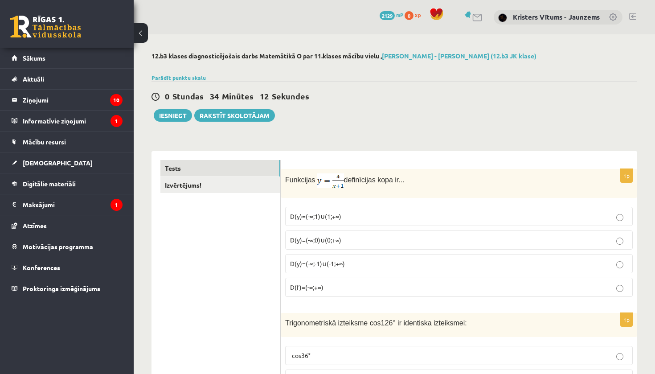
scroll to position [0, 0]
click at [171, 116] on button "Iesniegt" at bounding box center [173, 115] width 38 height 12
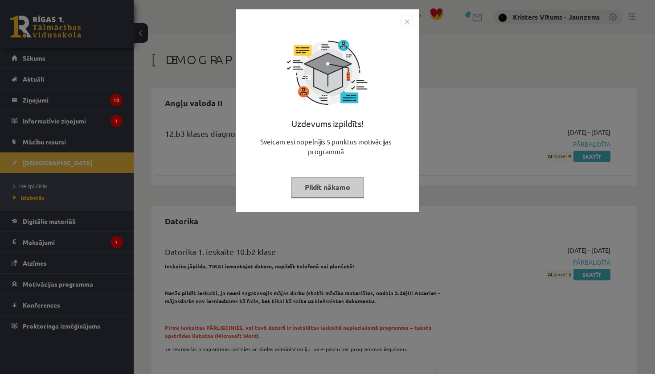
click at [328, 187] on button "Pildīt nākamo" at bounding box center [327, 187] width 73 height 20
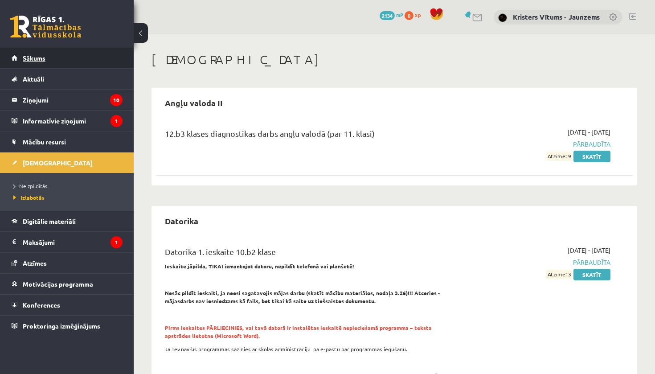
click at [55, 63] on link "Sākums" at bounding box center [67, 58] width 111 height 20
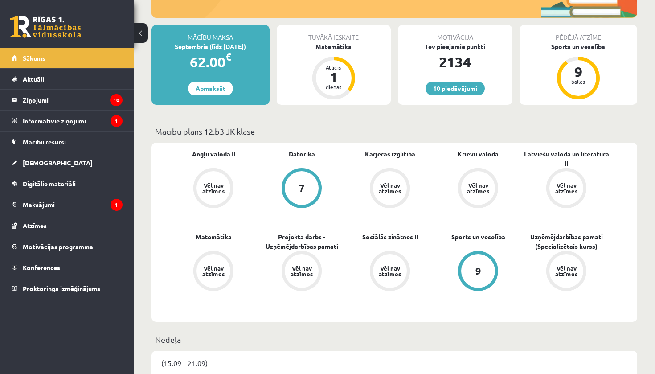
scroll to position [196, 0]
click at [55, 161] on link "[DEMOGRAPHIC_DATA]" at bounding box center [67, 162] width 111 height 20
